Goal: Information Seeking & Learning: Learn about a topic

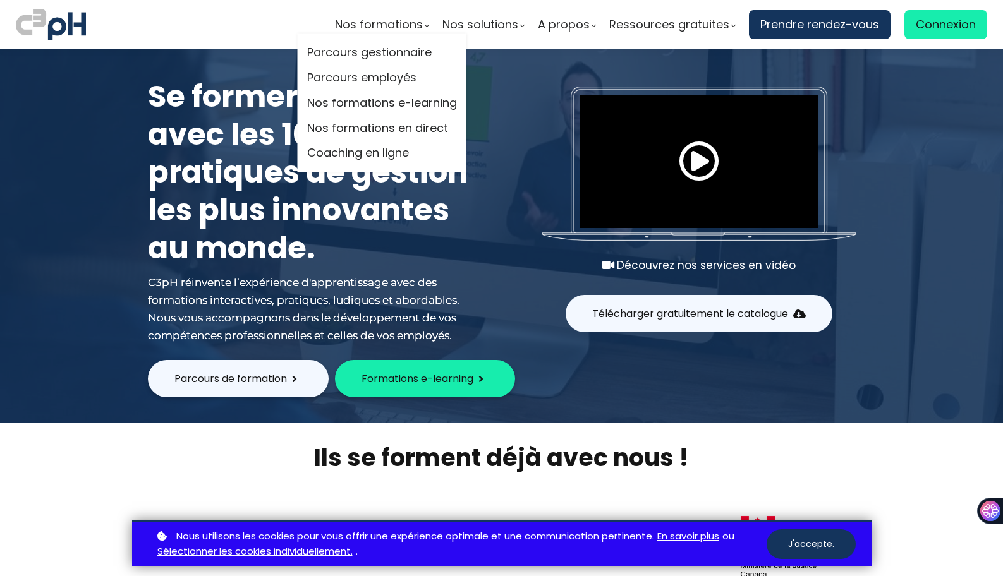
click at [397, 66] on li "Parcours employés" at bounding box center [382, 78] width 150 height 25
click at [399, 57] on link "Parcours gestionnaire" at bounding box center [382, 53] width 150 height 19
